Goal: Information Seeking & Learning: Learn about a topic

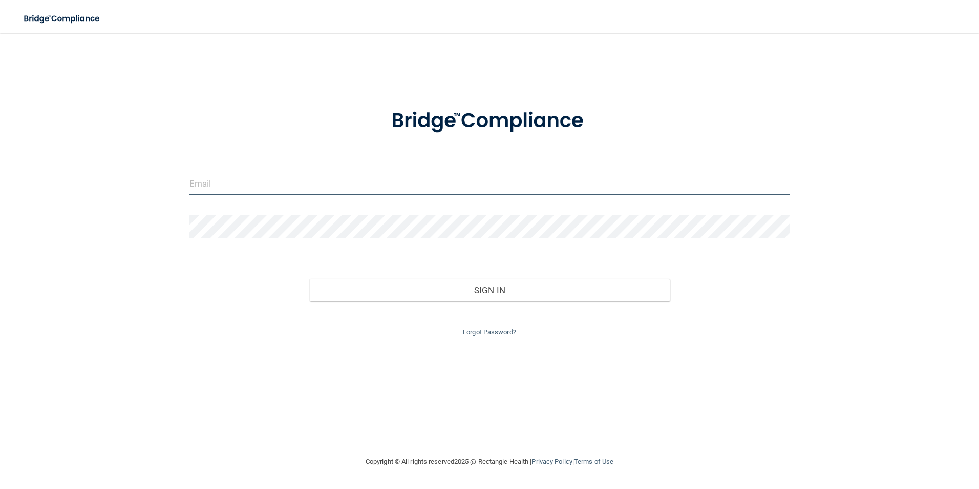
click at [293, 185] on input "email" at bounding box center [490, 183] width 601 height 23
click at [263, 180] on input "email" at bounding box center [490, 183] width 601 height 23
type input "[EMAIL_ADDRESS][DOMAIN_NAME]"
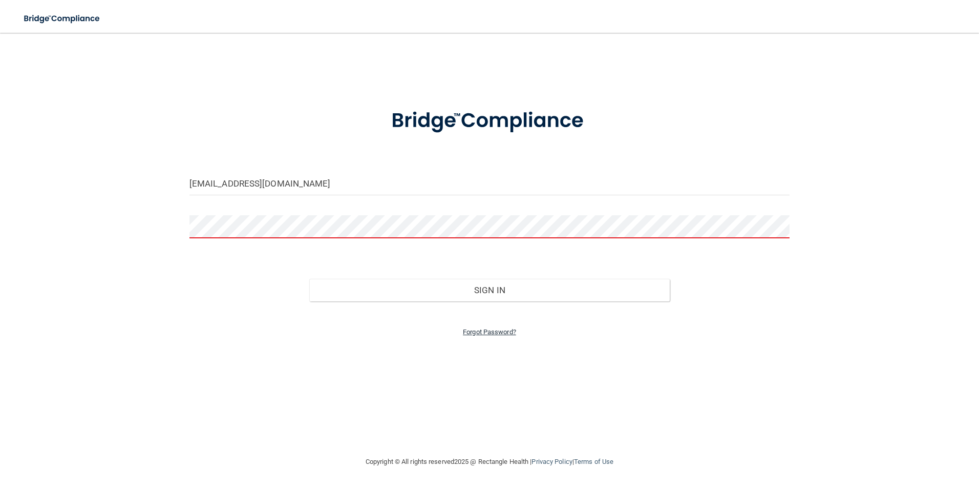
click at [495, 332] on link "Forgot Password?" at bounding box center [489, 332] width 53 height 8
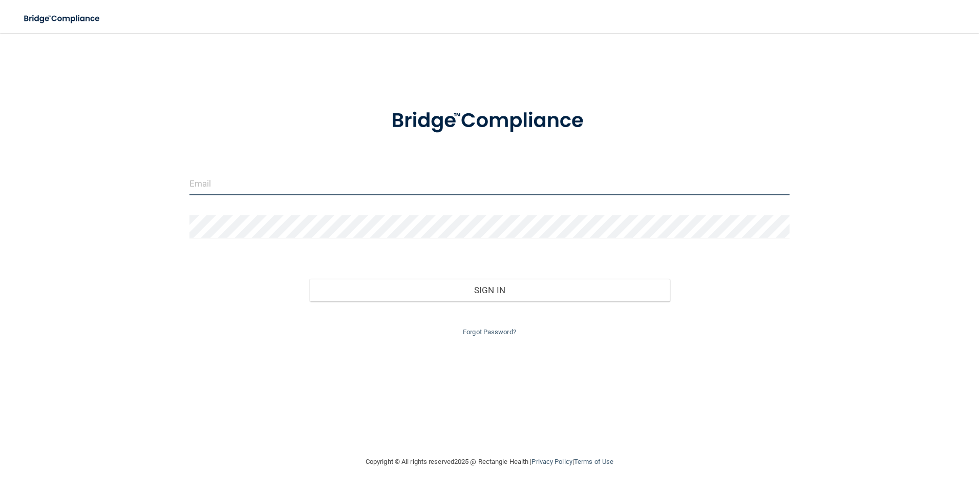
drag, startPoint x: 322, startPoint y: 185, endPoint x: 324, endPoint y: 191, distance: 5.8
click at [322, 185] on input "email" at bounding box center [490, 183] width 601 height 23
type input "[EMAIL_ADDRESS][DOMAIN_NAME]"
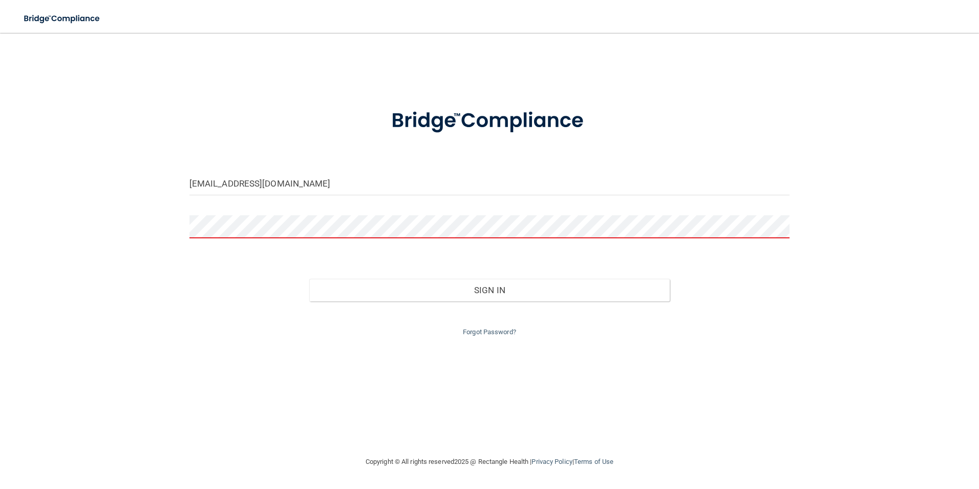
click at [506, 326] on div "Forgot Password?" at bounding box center [490, 319] width 616 height 37
click at [505, 327] on div "Forgot Password?" at bounding box center [490, 319] width 616 height 37
click at [503, 333] on link "Forgot Password?" at bounding box center [489, 332] width 53 height 8
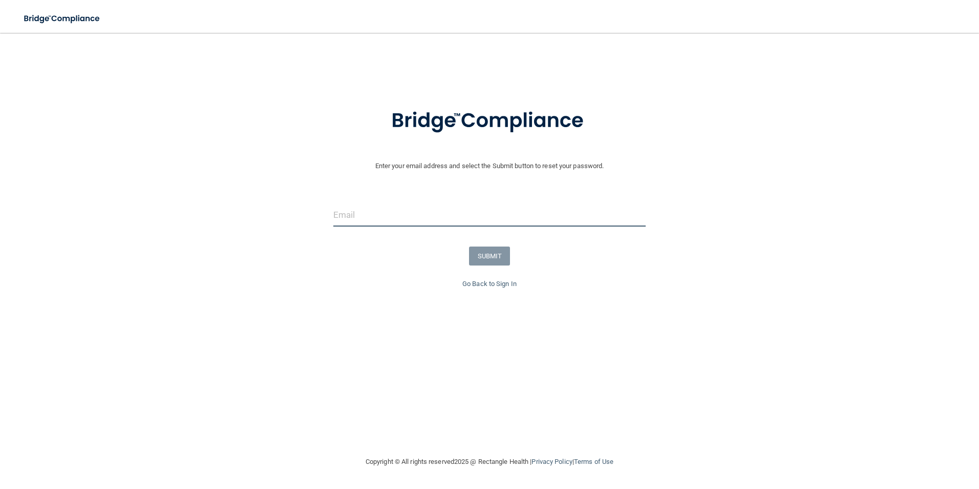
click at [395, 209] on input "email" at bounding box center [489, 214] width 313 height 23
type input "Ali.aljazzar01@gmail.com"
click at [496, 251] on button "SUBMIT" at bounding box center [489, 255] width 41 height 19
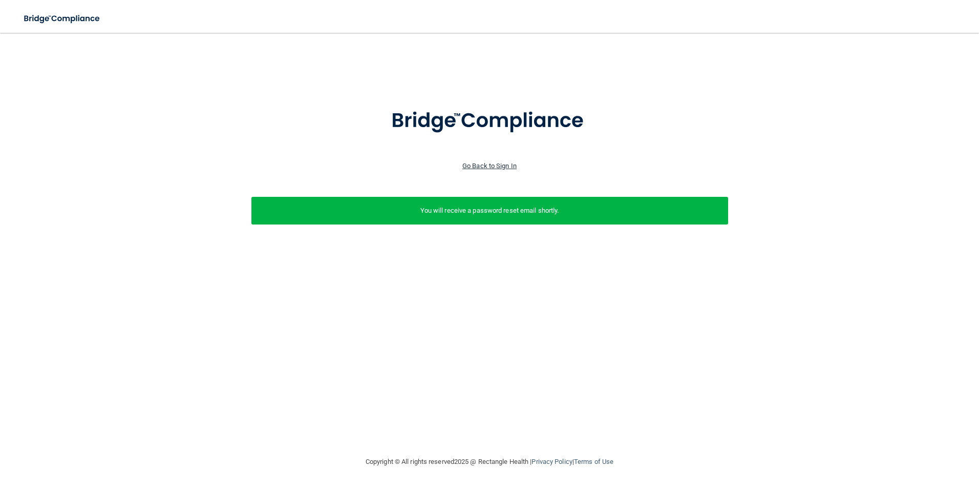
click at [464, 168] on link "Go Back to Sign In" at bounding box center [490, 166] width 54 height 8
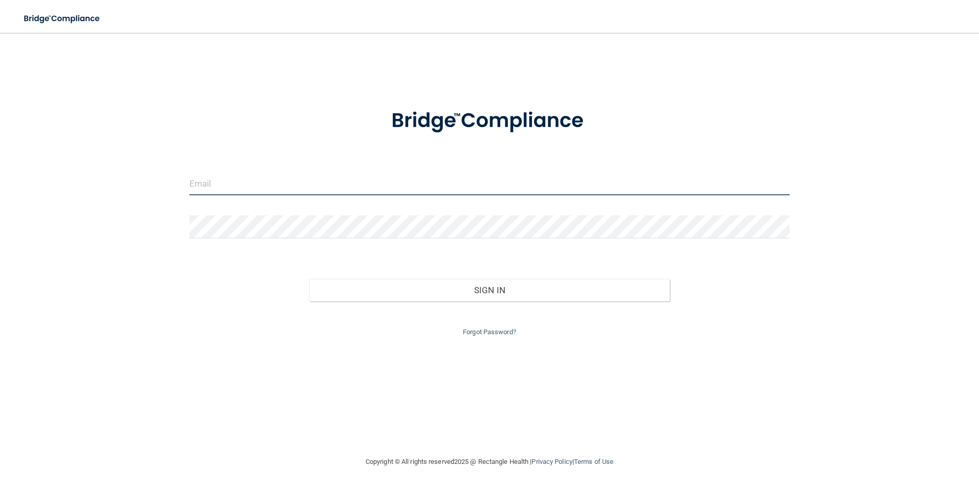
click at [293, 170] on form "Invalid email/password. You don't have permission to access that page. Sign In …" at bounding box center [490, 216] width 601 height 244
type input "Ali.aljazzar01@gmail.com"
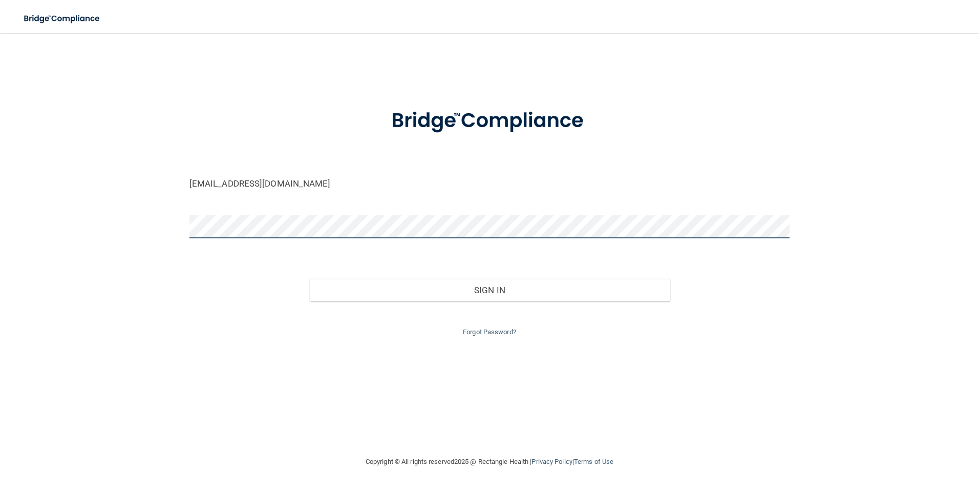
click at [309, 279] on button "Sign In" at bounding box center [489, 290] width 361 height 23
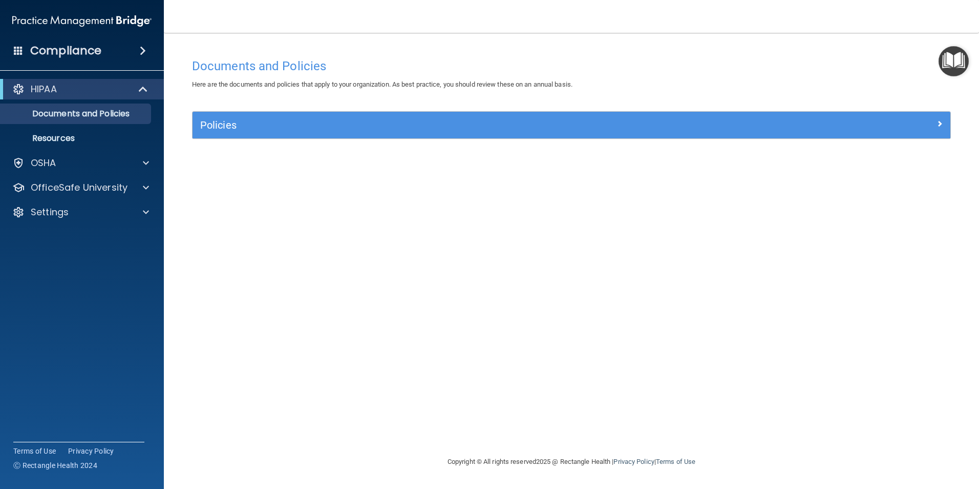
click at [55, 198] on div "HIPAA Documents and Policies Report an Incident Business Associates Emergency P…" at bounding box center [82, 153] width 164 height 156
click at [56, 182] on p "OfficeSafe University" at bounding box center [79, 187] width 97 height 12
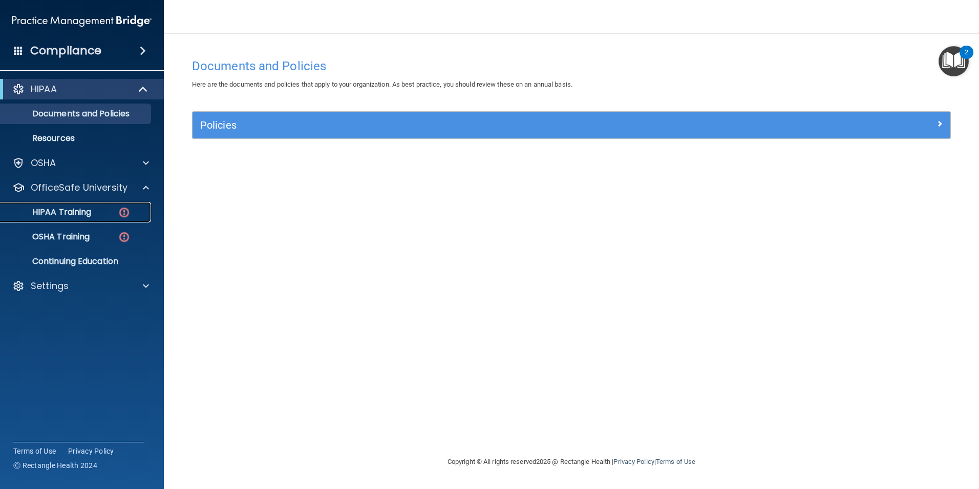
click at [59, 203] on link "HIPAA Training" at bounding box center [70, 212] width 161 height 20
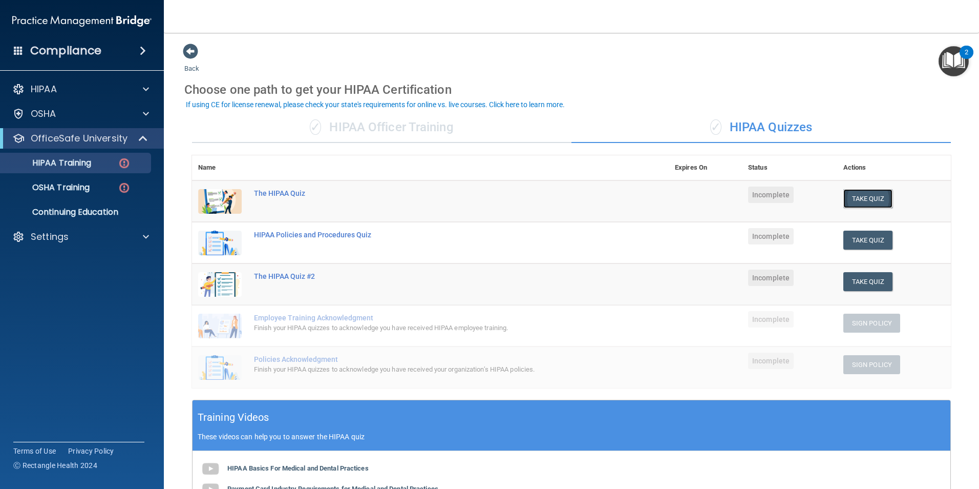
click at [870, 194] on button "Take Quiz" at bounding box center [868, 198] width 49 height 19
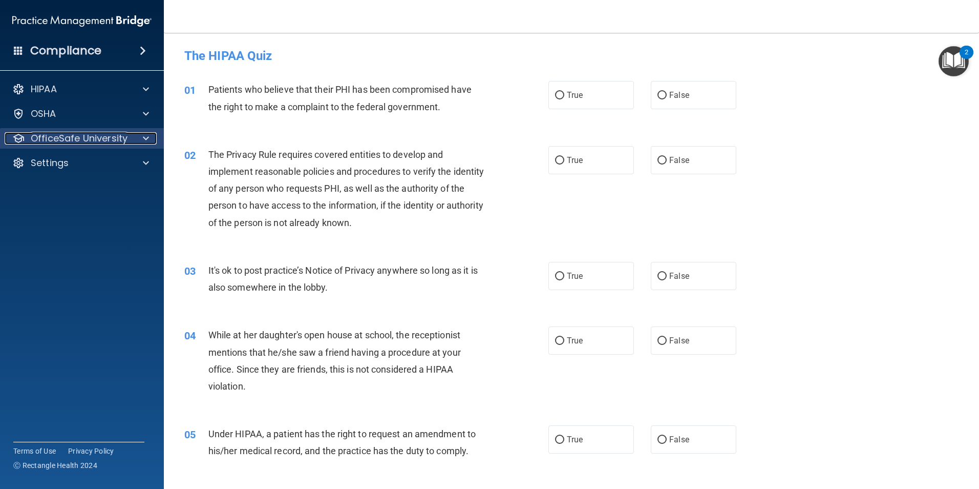
click at [77, 138] on p "OfficeSafe University" at bounding box center [79, 138] width 97 height 12
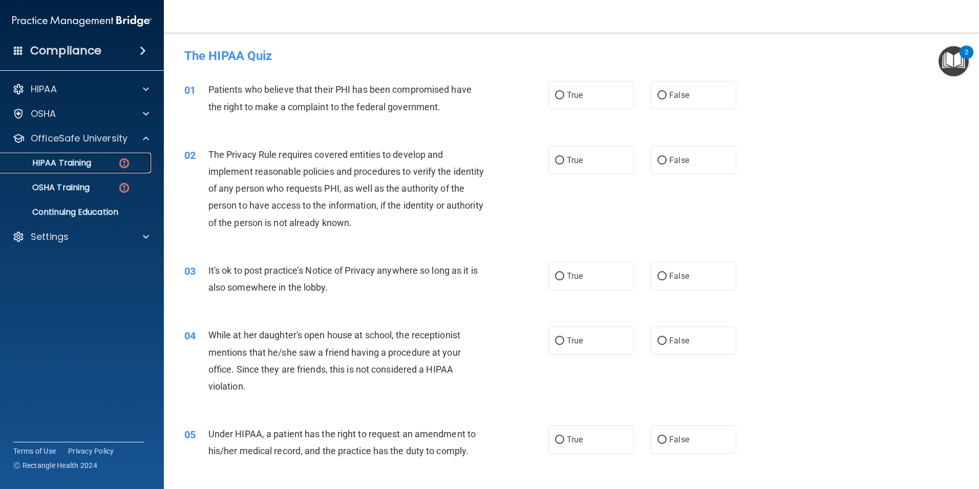
click at [68, 170] on link "HIPAA Training" at bounding box center [70, 163] width 161 height 20
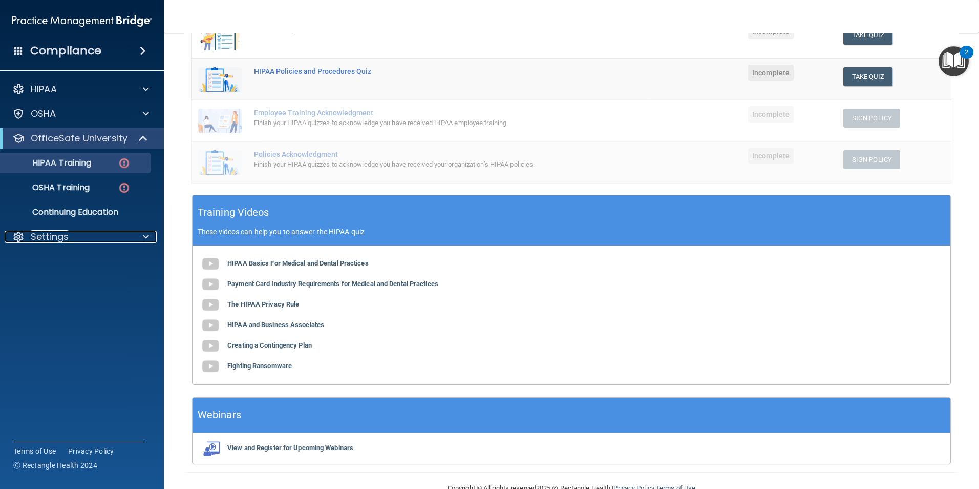
scroll to position [229, 0]
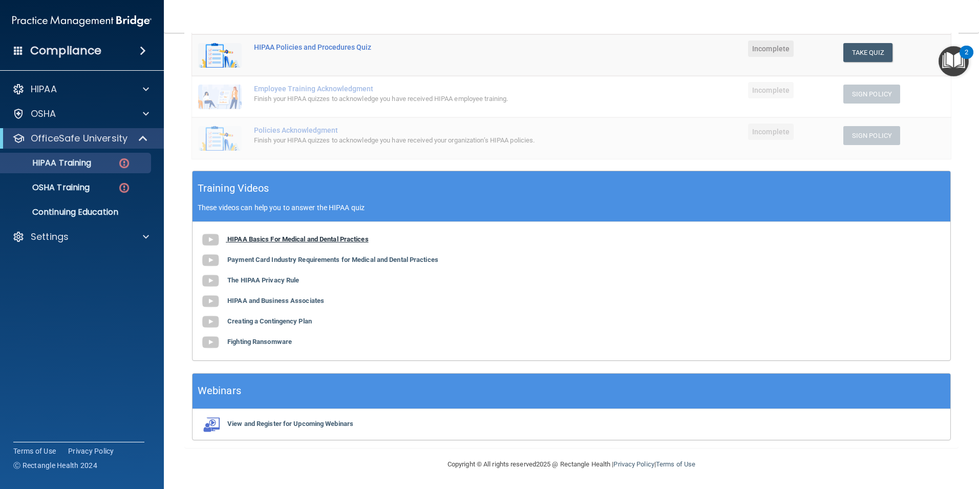
click at [251, 238] on b "HIPAA Basics For Medical and Dental Practices" at bounding box center [297, 239] width 141 height 8
click at [93, 182] on div "OSHA Training" at bounding box center [77, 187] width 140 height 10
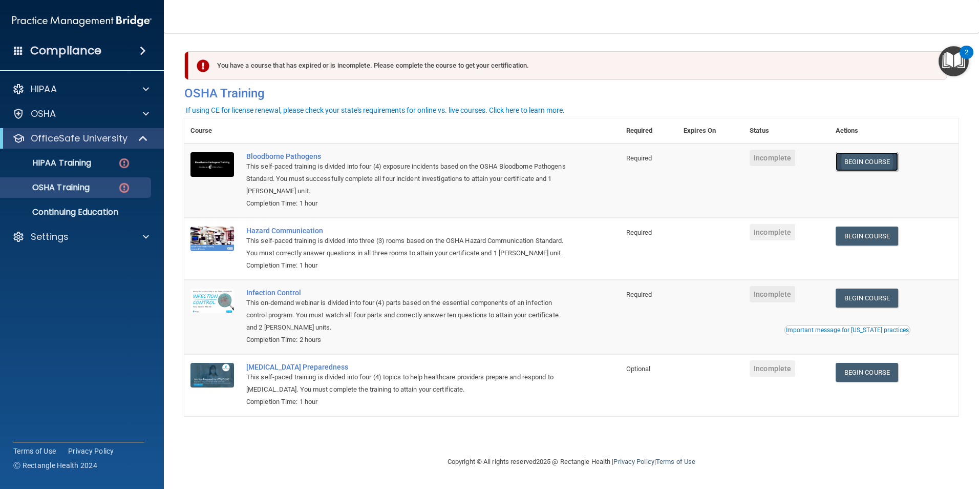
click at [859, 163] on link "Begin Course" at bounding box center [867, 161] width 62 height 19
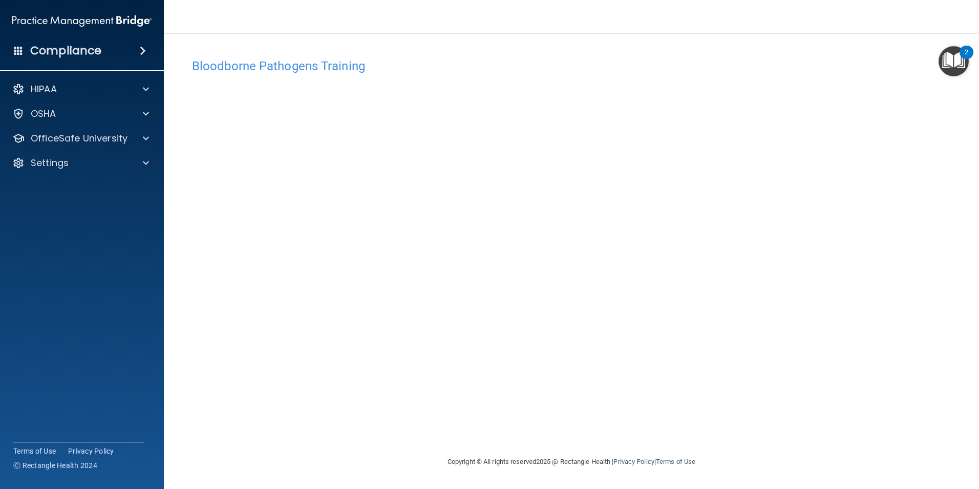
drag, startPoint x: 706, startPoint y: 404, endPoint x: 703, endPoint y: 397, distance: 7.6
click at [703, 397] on div "Bloodborne Pathogens Training This course doesn’t expire until . Are you sure y…" at bounding box center [571, 254] width 775 height 402
click at [65, 143] on p "OfficeSafe University" at bounding box center [79, 138] width 97 height 12
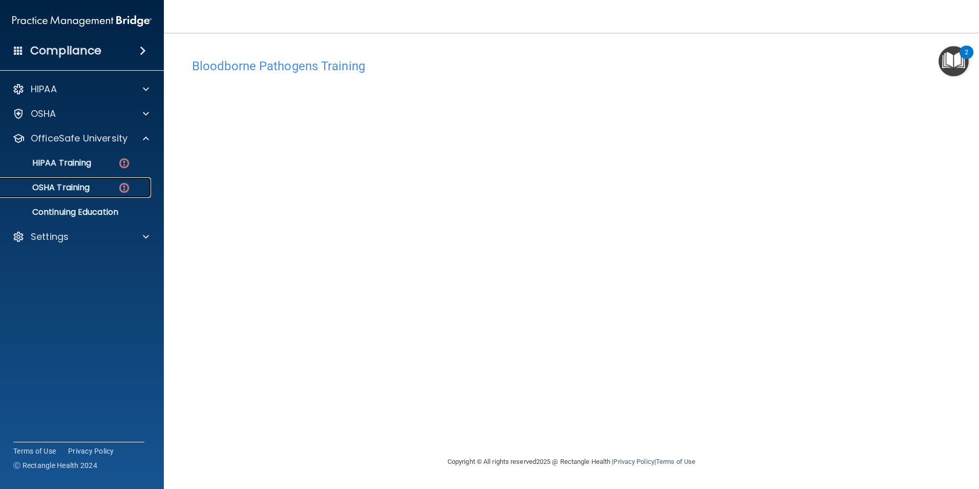
click at [74, 186] on p "OSHA Training" at bounding box center [48, 187] width 83 height 10
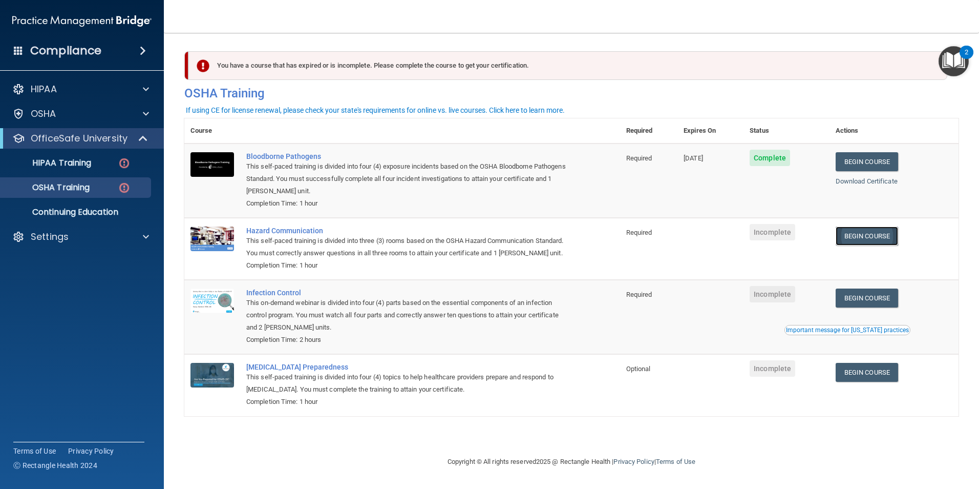
click at [861, 243] on link "Begin Course" at bounding box center [867, 235] width 62 height 19
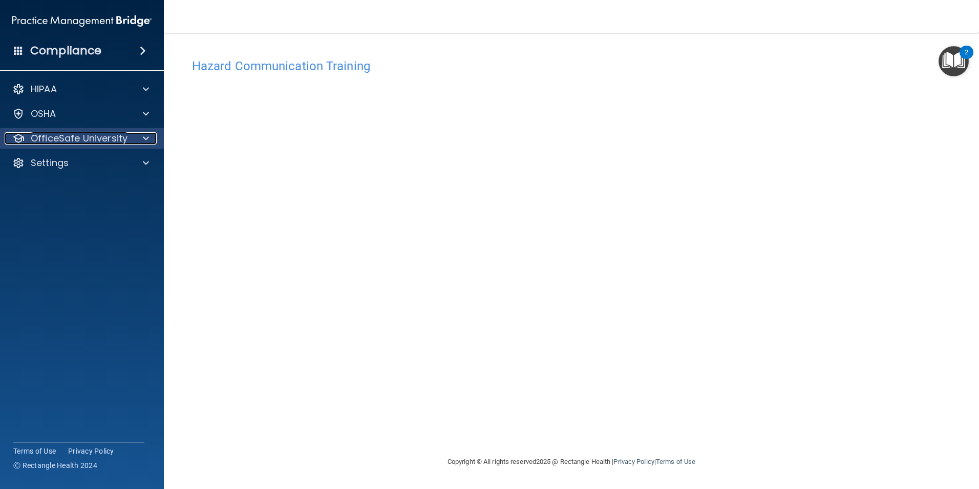
click at [80, 140] on p "OfficeSafe University" at bounding box center [79, 138] width 97 height 12
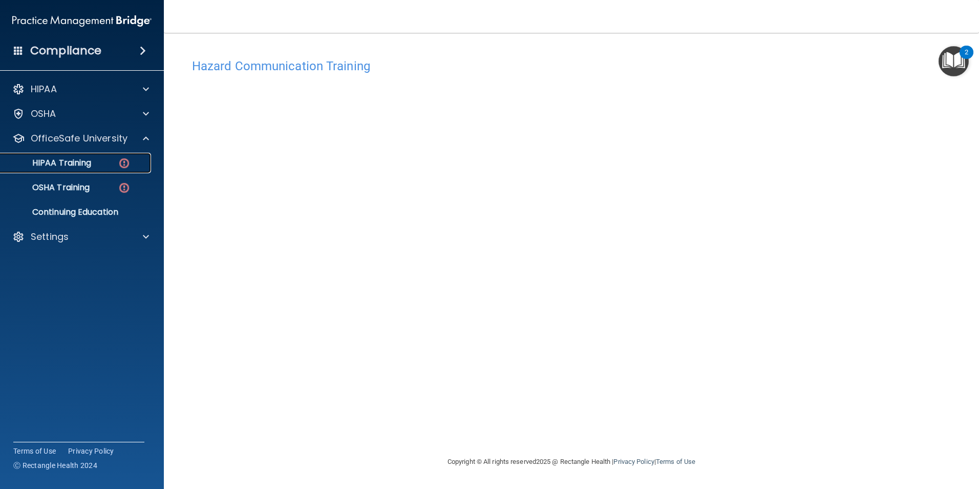
click at [78, 163] on p "HIPAA Training" at bounding box center [49, 163] width 85 height 10
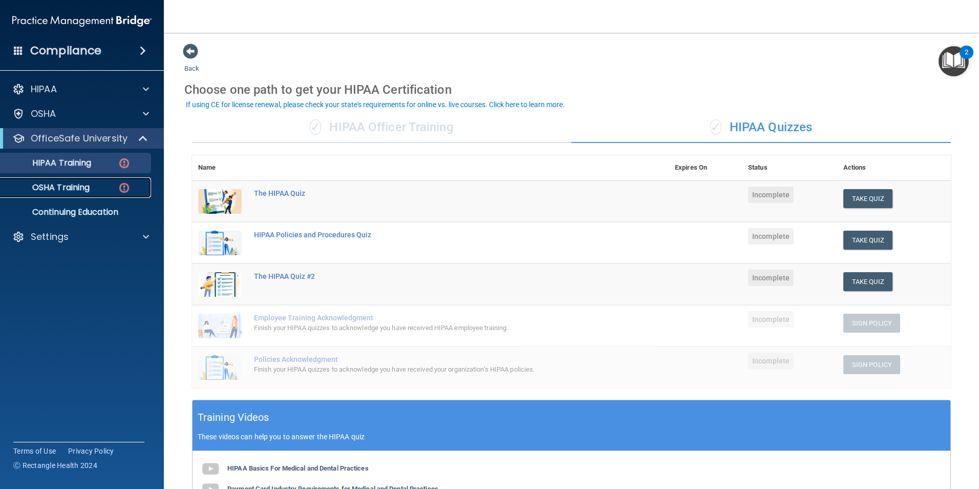
click at [53, 195] on link "OSHA Training" at bounding box center [70, 187] width 161 height 20
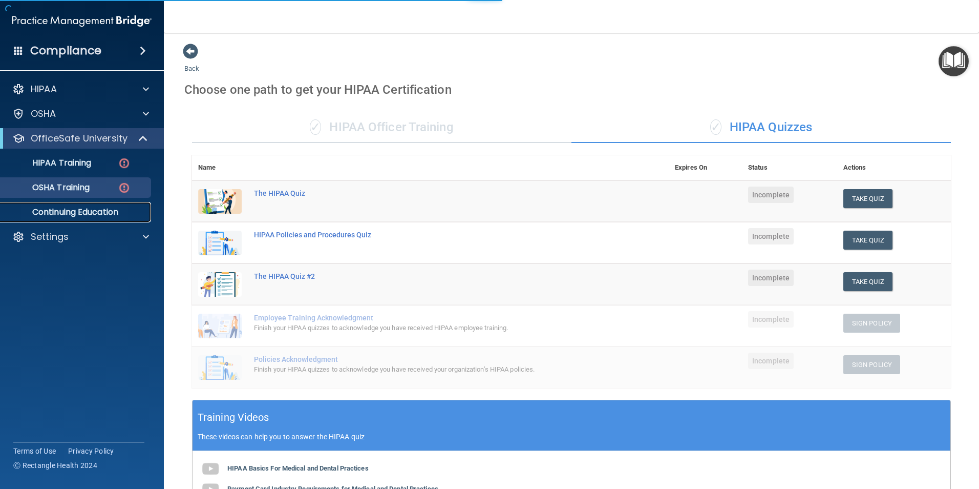
click at [79, 213] on p "Continuing Education" at bounding box center [77, 212] width 140 height 10
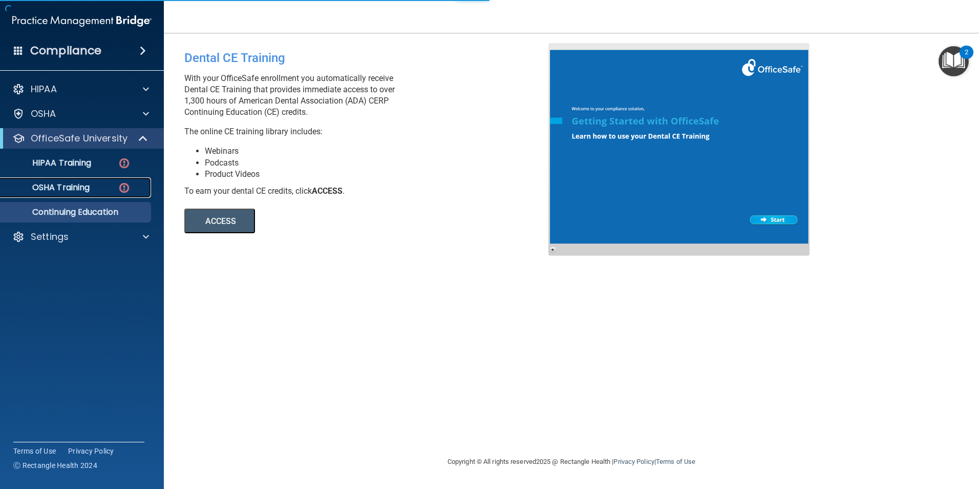
click at [71, 192] on p "OSHA Training" at bounding box center [48, 187] width 83 height 10
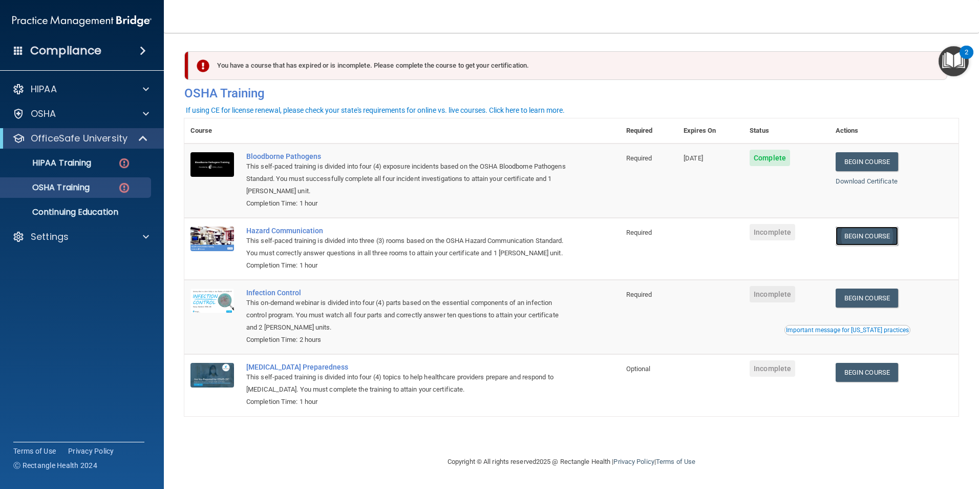
click at [870, 232] on link "Begin Course" at bounding box center [867, 235] width 62 height 19
